Goal: Task Accomplishment & Management: Manage account settings

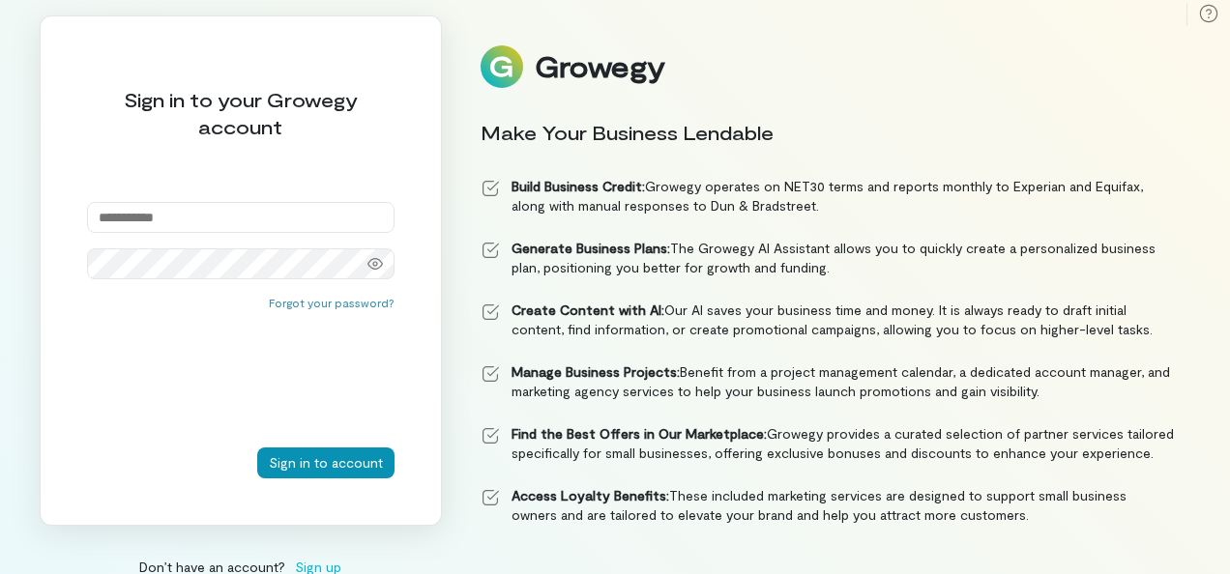
type input "**********"
click at [293, 464] on button "Sign in to account" at bounding box center [325, 463] width 137 height 31
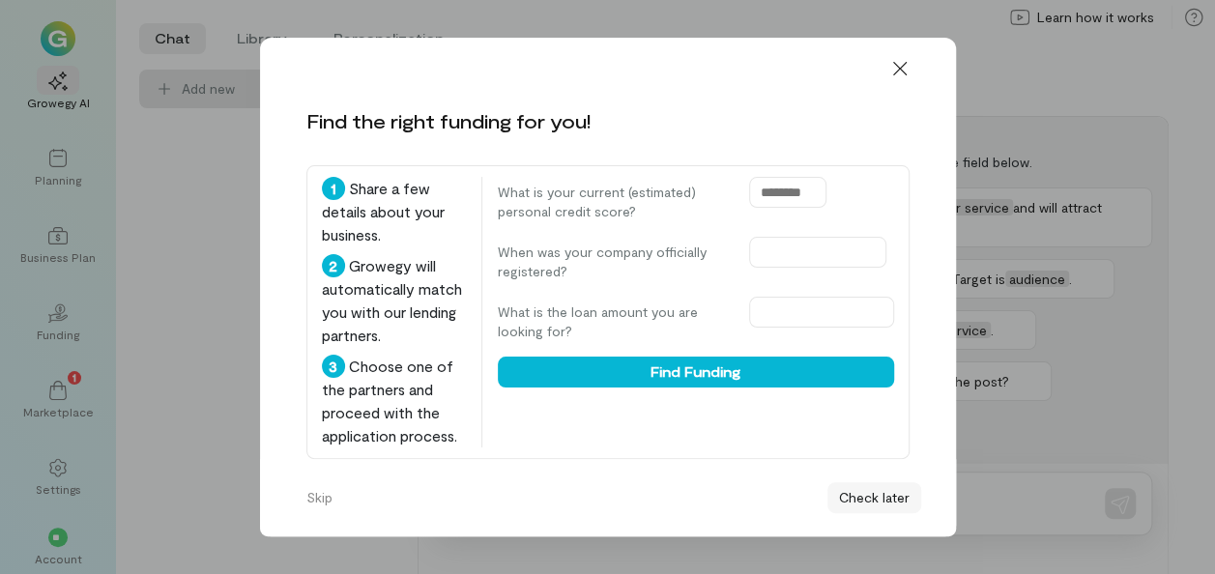
click at [859, 494] on button "Check later" at bounding box center [875, 497] width 94 height 31
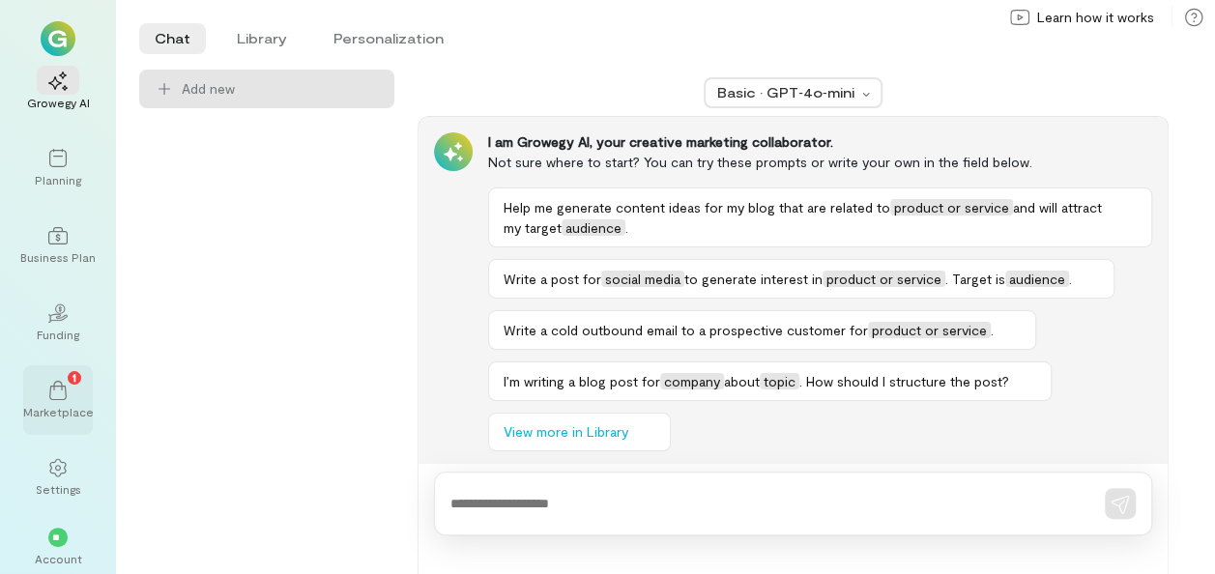
click at [46, 405] on div "Marketplace" at bounding box center [58, 411] width 71 height 15
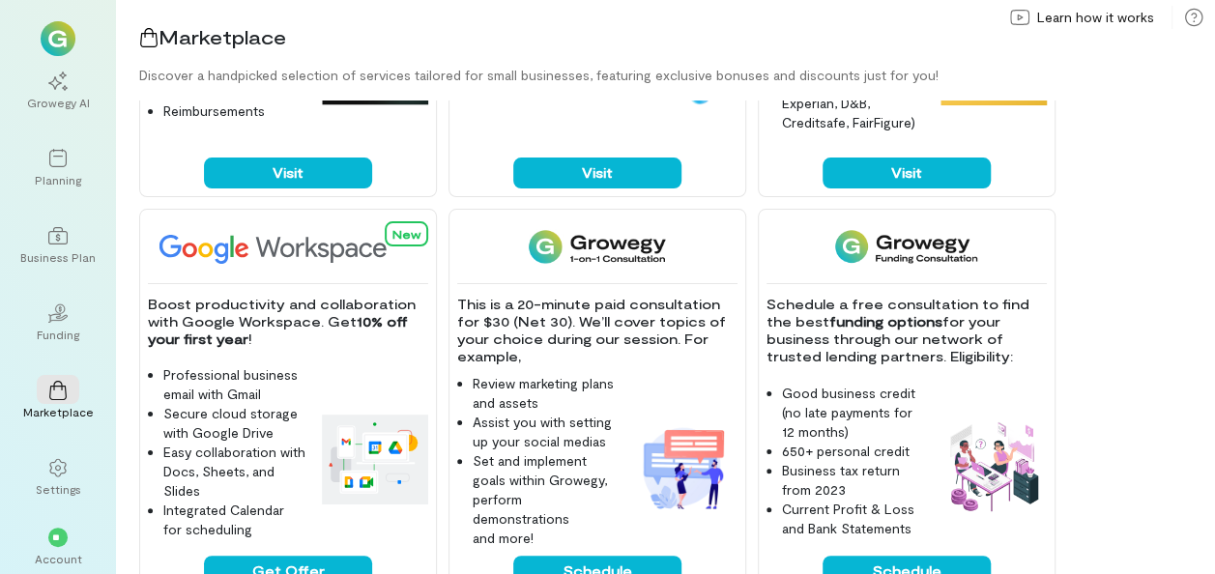
scroll to position [483, 0]
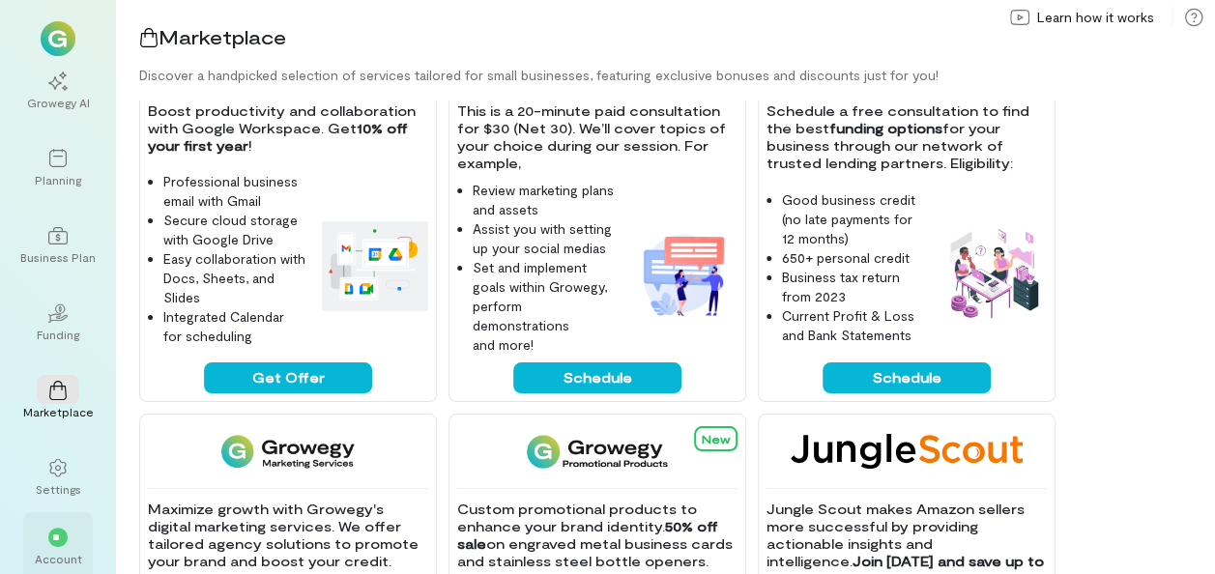
click at [46, 533] on div "**" at bounding box center [58, 536] width 43 height 29
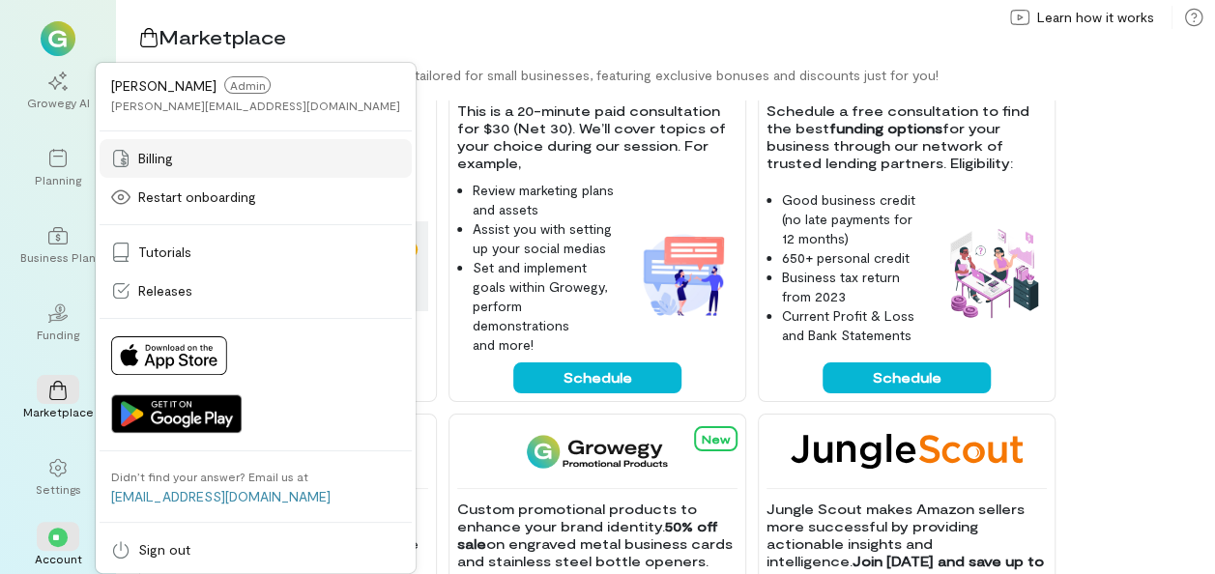
click at [160, 154] on span "Billing" at bounding box center [155, 158] width 35 height 19
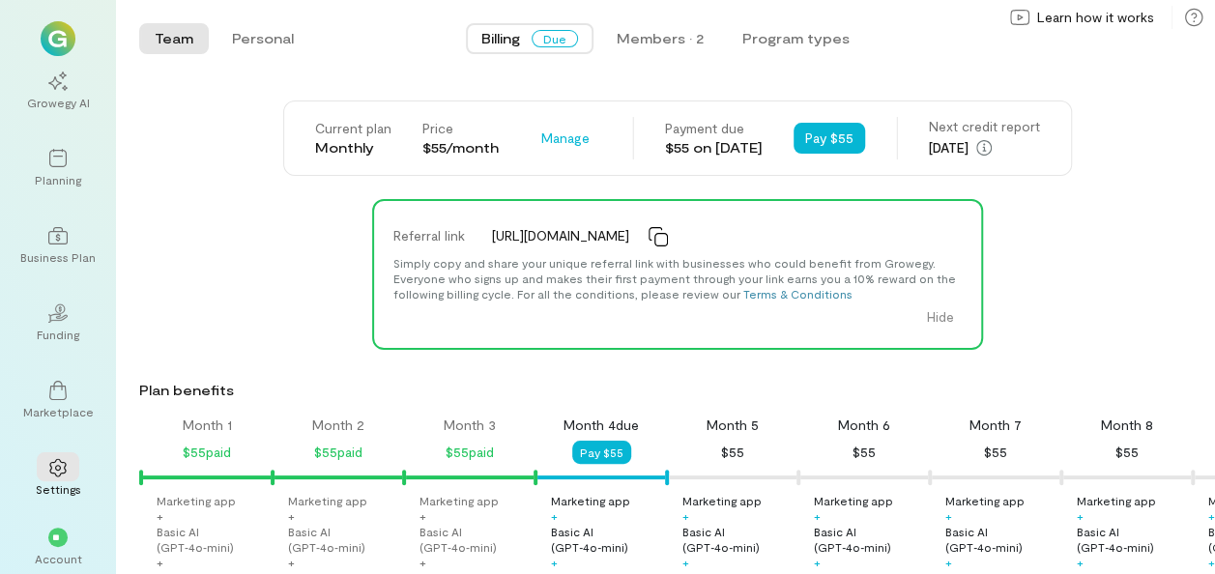
scroll to position [0, 197]
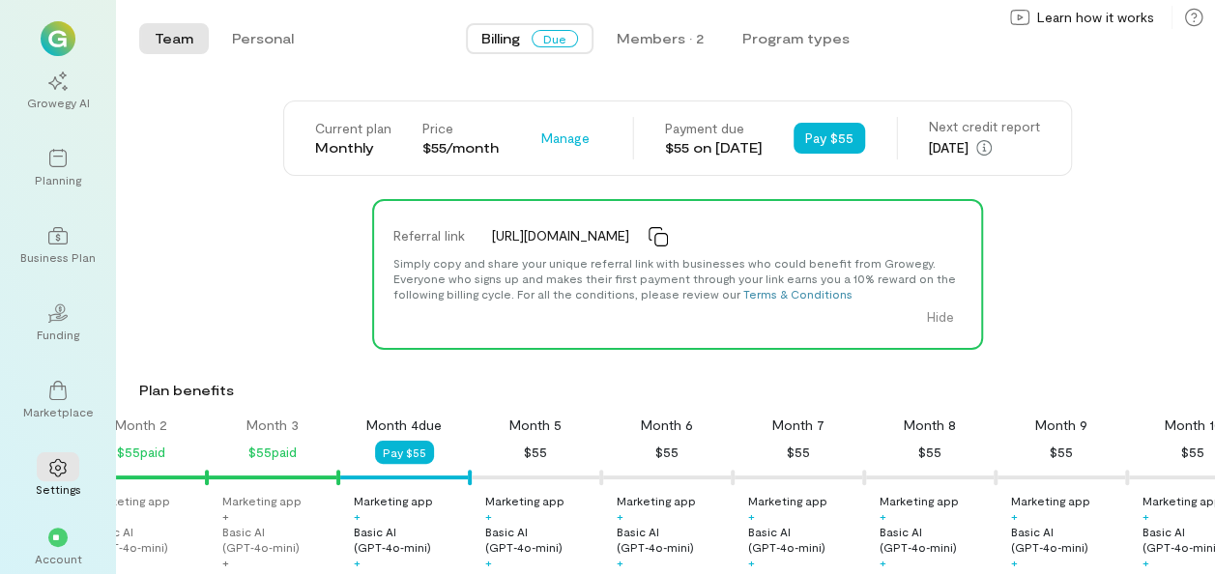
click at [543, 38] on span "Due" at bounding box center [555, 38] width 46 height 17
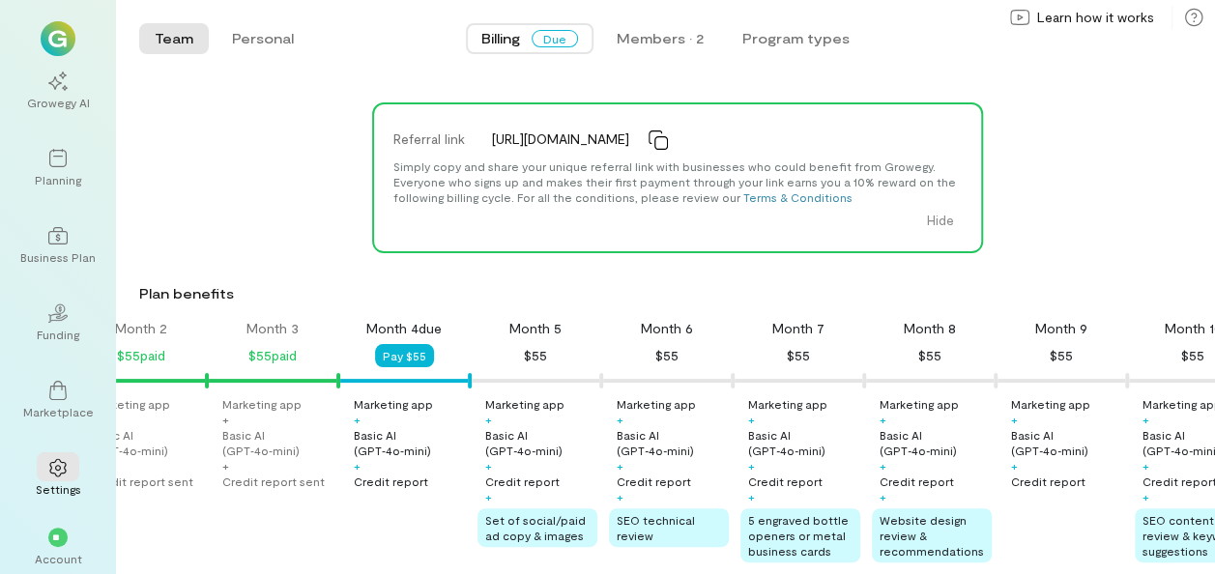
scroll to position [0, 0]
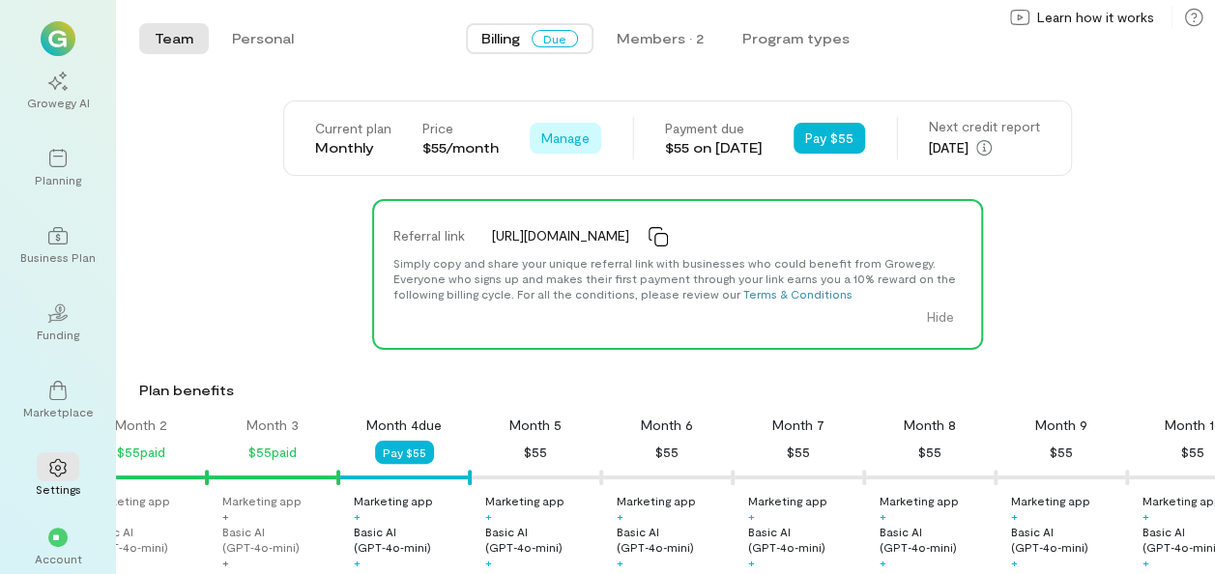
click at [541, 131] on span "Manage" at bounding box center [565, 138] width 48 height 19
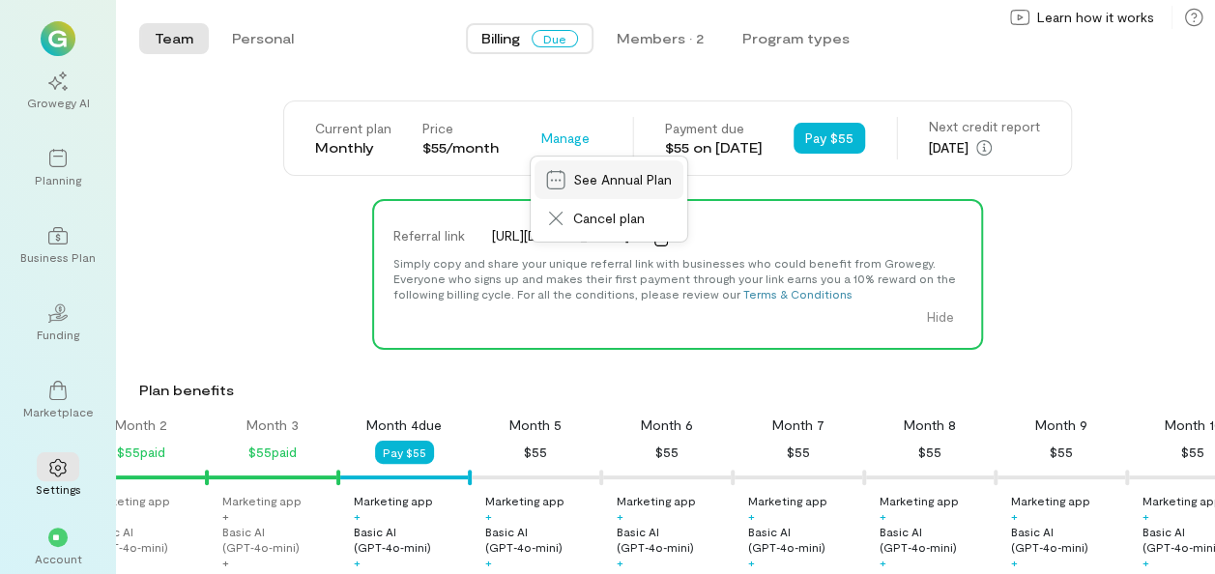
click at [546, 171] on icon at bounding box center [555, 179] width 18 height 19
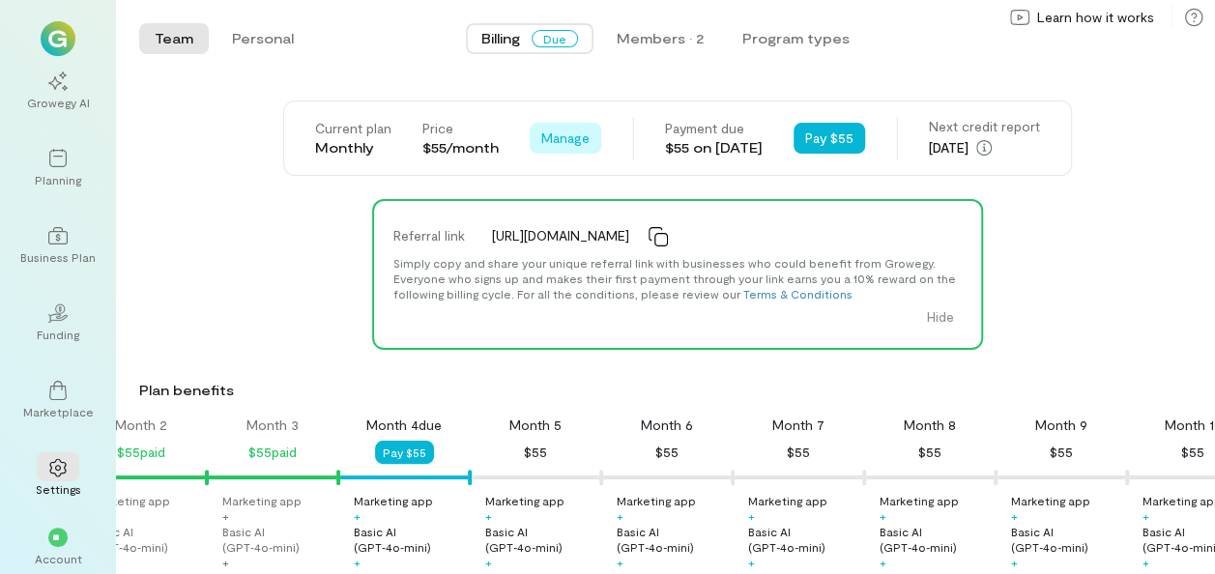
click at [549, 145] on span "Manage" at bounding box center [565, 138] width 48 height 19
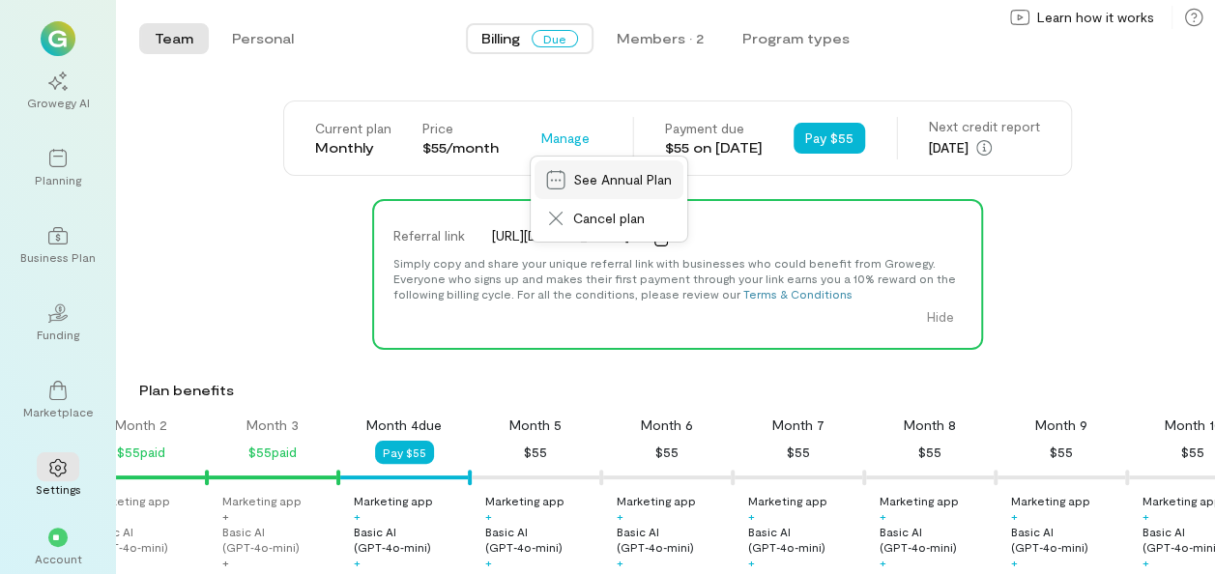
click at [573, 178] on span "See Annual Plan" at bounding box center [622, 179] width 99 height 19
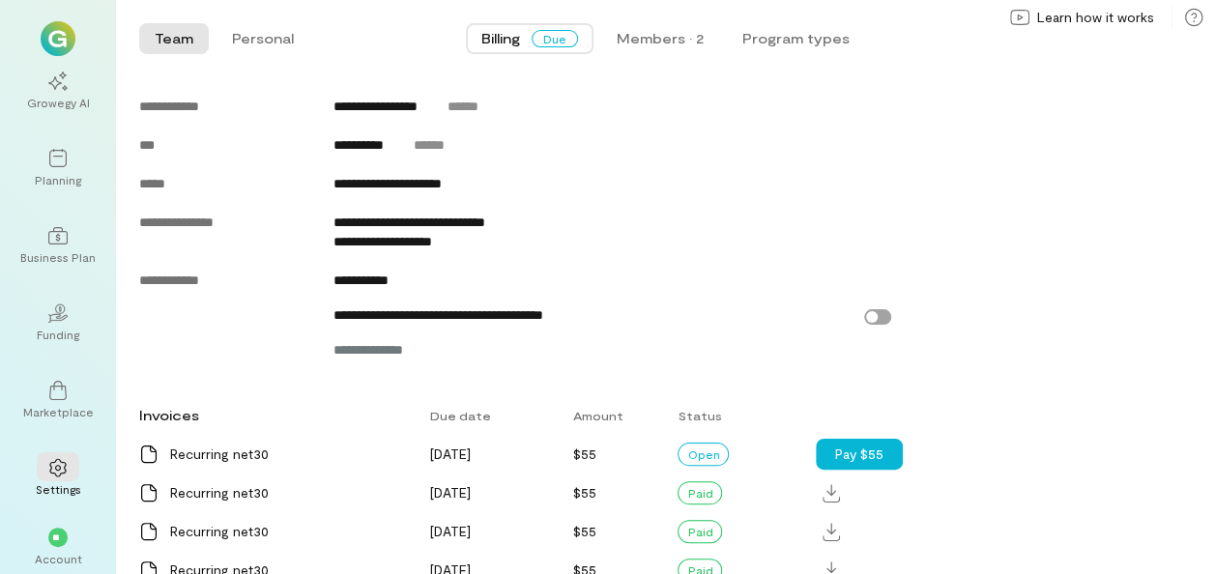
scroll to position [1450, 0]
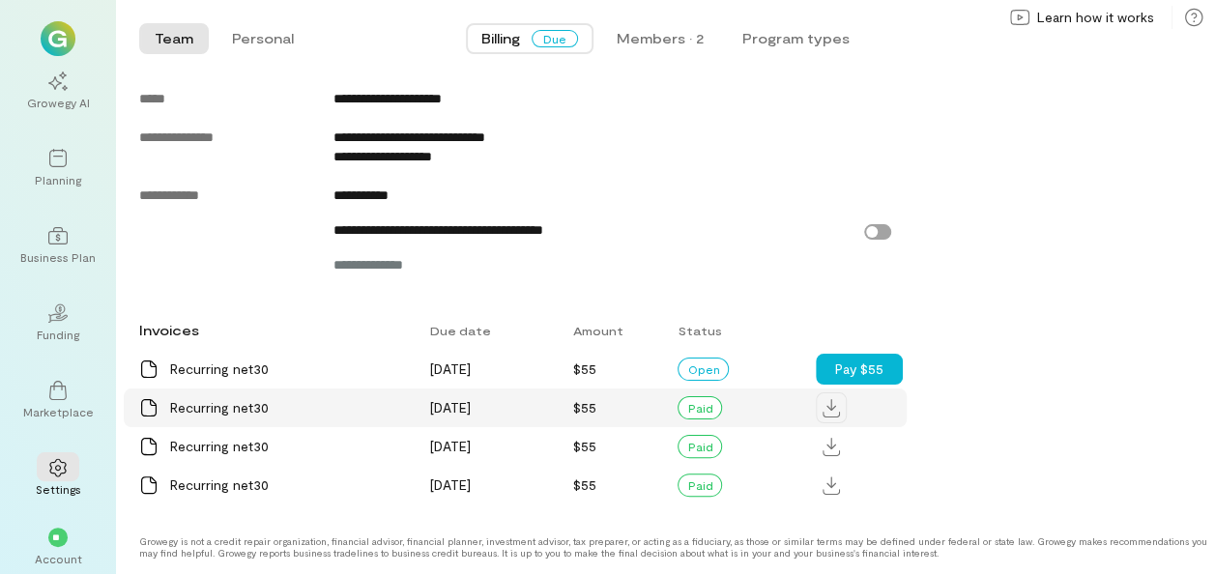
click at [837, 418] on icon at bounding box center [831, 408] width 17 height 18
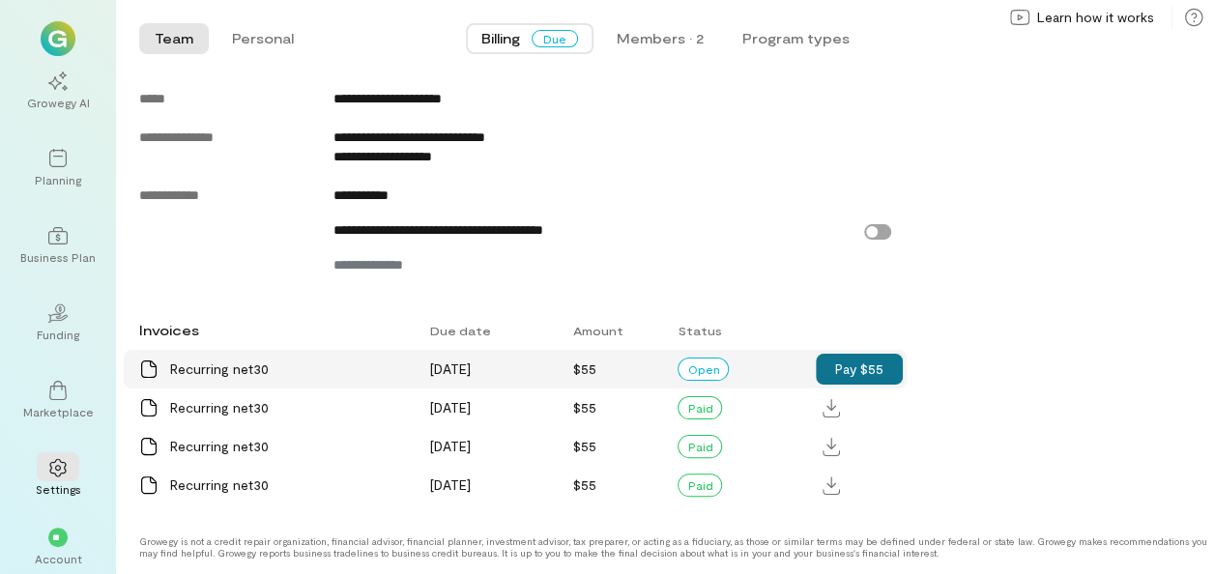
click at [867, 376] on button "Pay $55" at bounding box center [859, 369] width 87 height 31
